Goal: Obtain resource: Download file/media

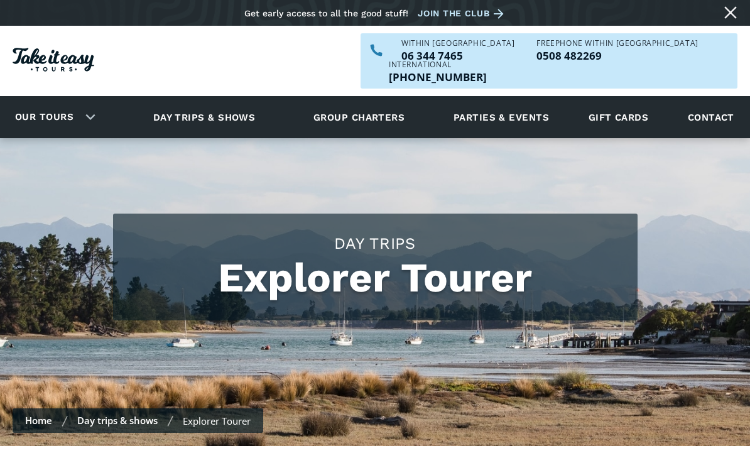
click at [89, 100] on div "Our tours" at bounding box center [52, 117] width 105 height 35
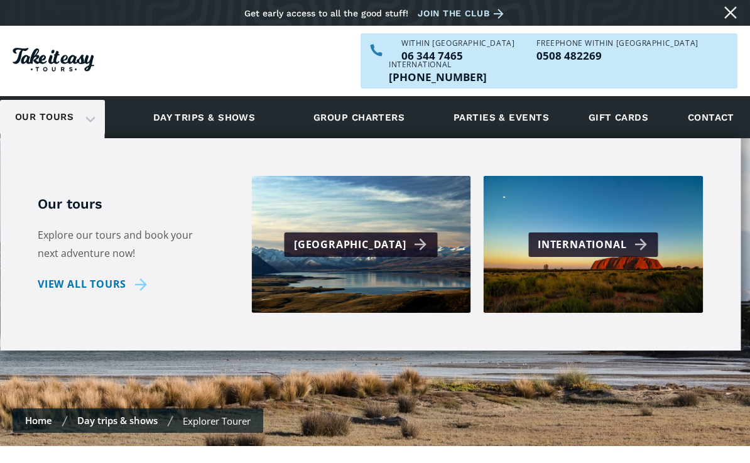
click at [386, 241] on div "[GEOGRAPHIC_DATA]" at bounding box center [361, 244] width 220 height 137
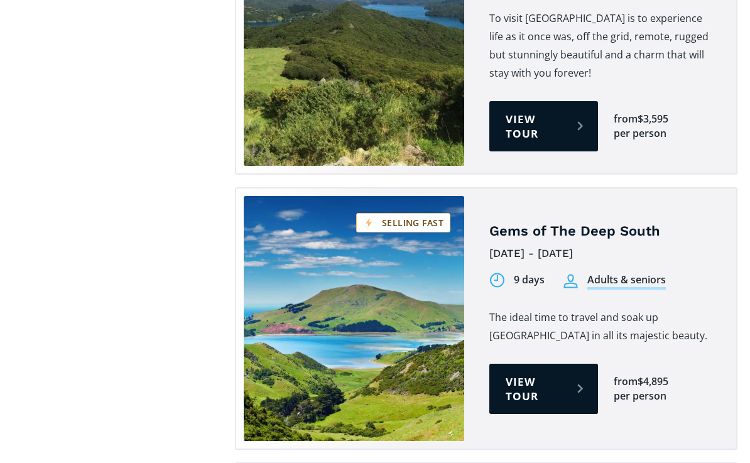
scroll to position [2888, 0]
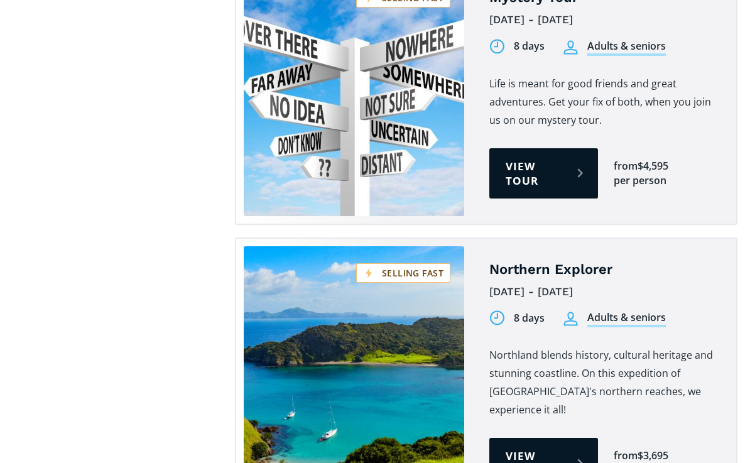
click at [586, 438] on link "View tour" at bounding box center [543, 463] width 109 height 50
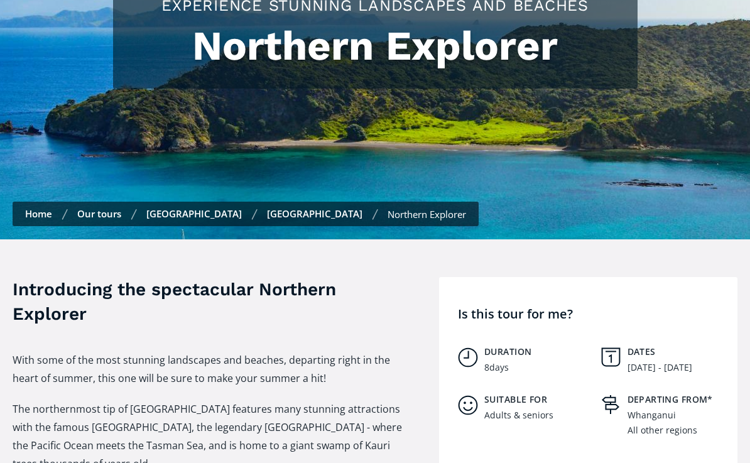
scroll to position [238, 0]
click at [99, 207] on link "Our tours" at bounding box center [99, 213] width 44 height 13
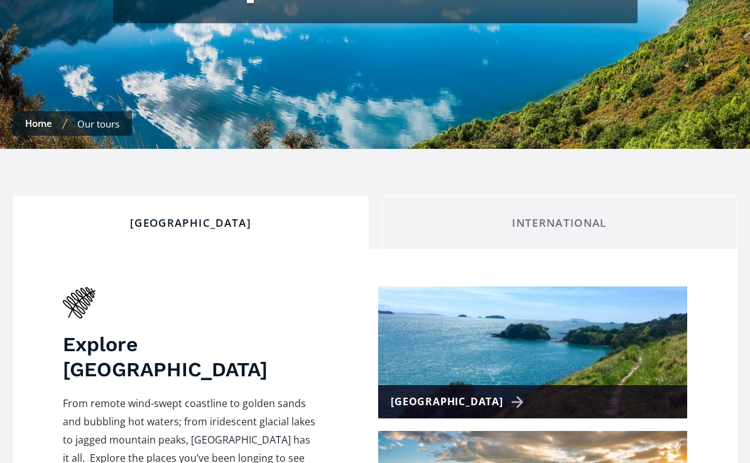
scroll to position [256, 0]
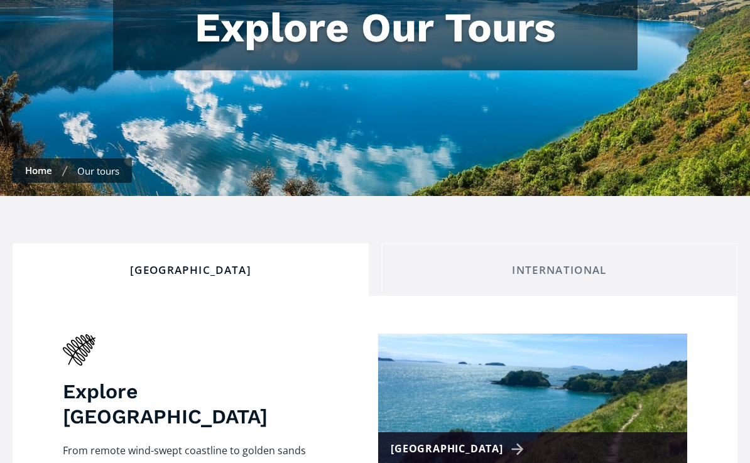
click at [105, 165] on div "Our tours" at bounding box center [98, 171] width 42 height 13
click at [104, 165] on div "Our tours" at bounding box center [98, 171] width 42 height 13
click at [116, 165] on div "Our tours" at bounding box center [98, 171] width 42 height 13
click at [561, 263] on div "International" at bounding box center [559, 270] width 335 height 14
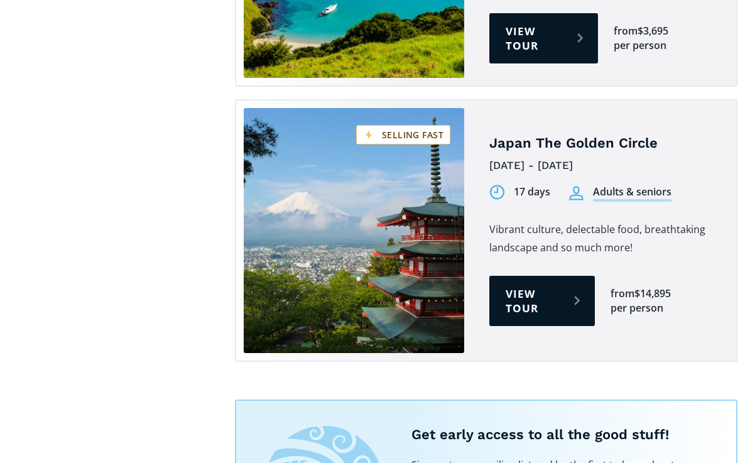
scroll to position [3984, 0]
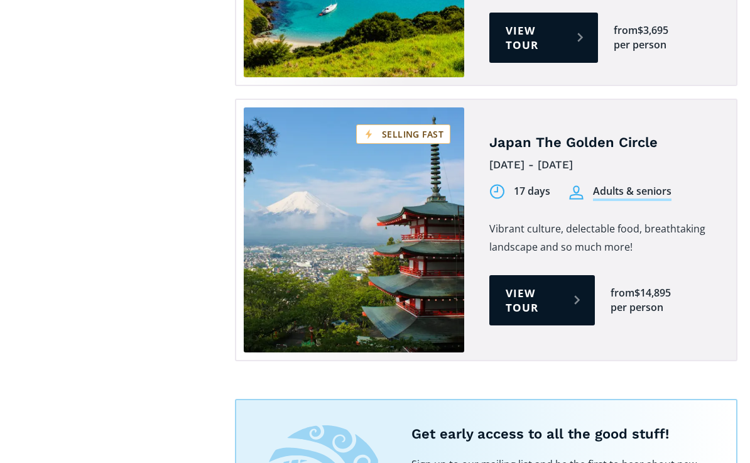
click at [526, 275] on link "View tour" at bounding box center [542, 300] width 106 height 50
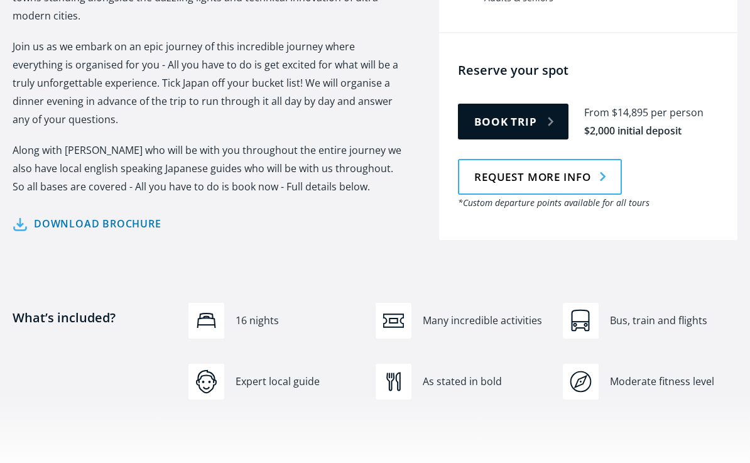
scroll to position [685, 0]
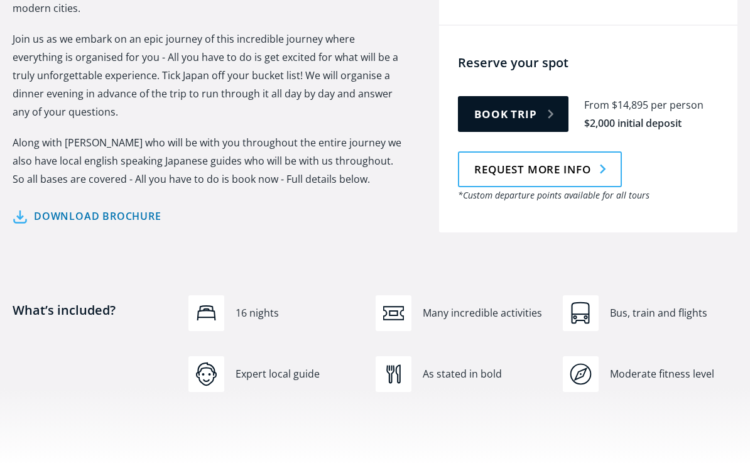
click at [128, 207] on link "Download brochure" at bounding box center [87, 216] width 149 height 18
